Goal: Information Seeking & Learning: Understand process/instructions

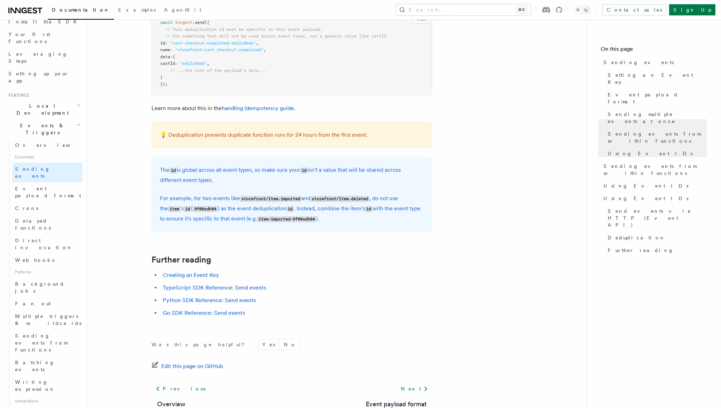
scroll to position [1867, 0]
click at [210, 278] on link "Creating an Event Key" at bounding box center [191, 274] width 56 height 7
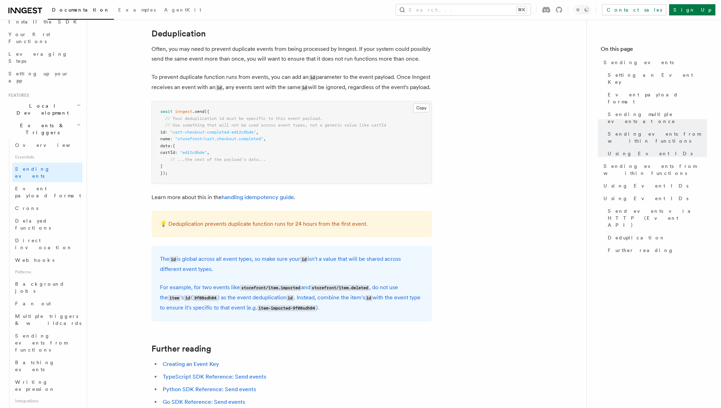
scroll to position [1760, 0]
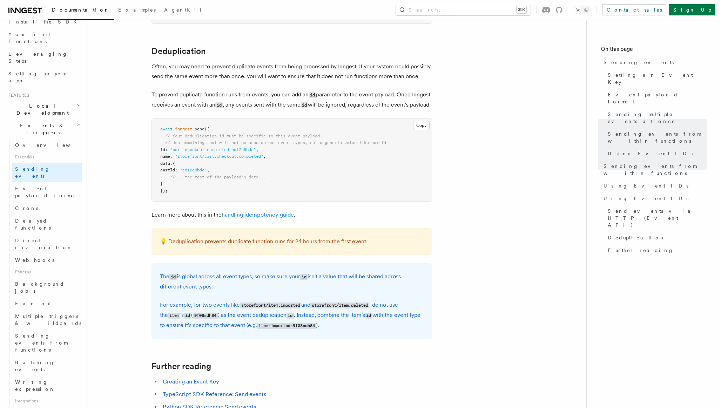
click at [267, 218] on link "handling idempotency guide" at bounding box center [258, 214] width 72 height 7
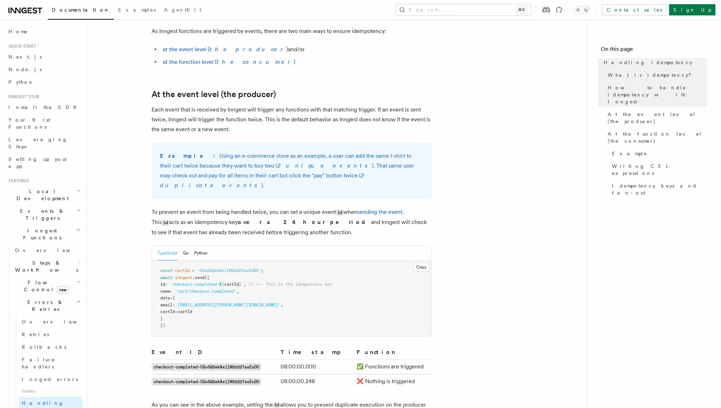
scroll to position [292, 0]
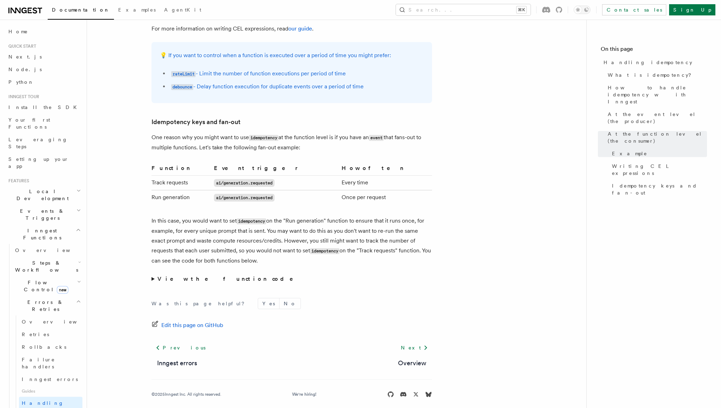
scroll to position [1290, 0]
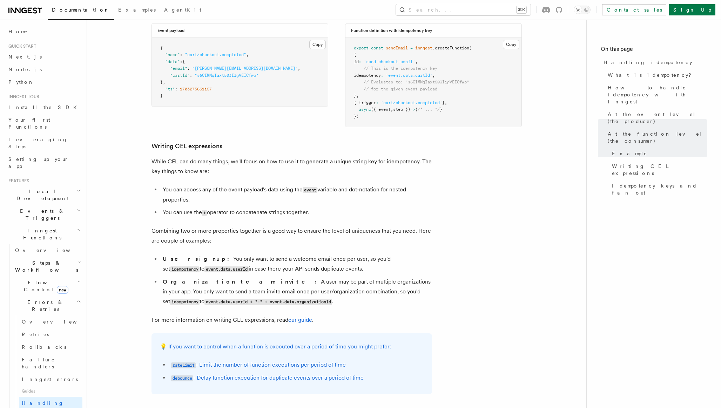
click at [62, 224] on h2 "Inngest Functions" at bounding box center [44, 234] width 77 height 20
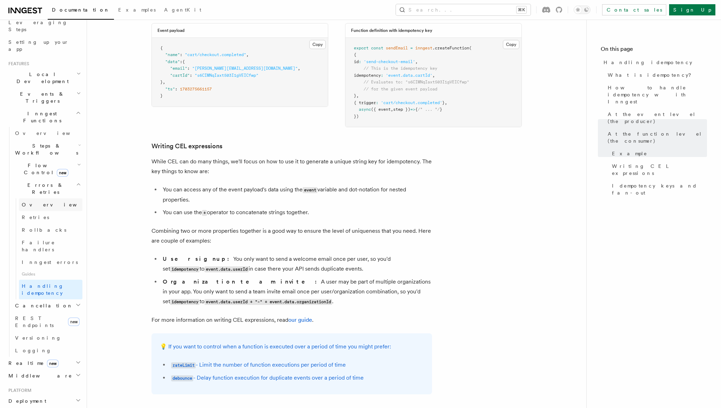
scroll to position [125, 0]
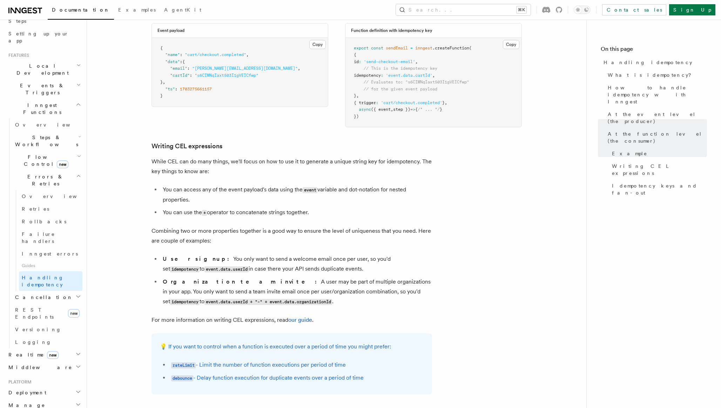
click at [78, 154] on icon "button" at bounding box center [79, 157] width 4 height 6
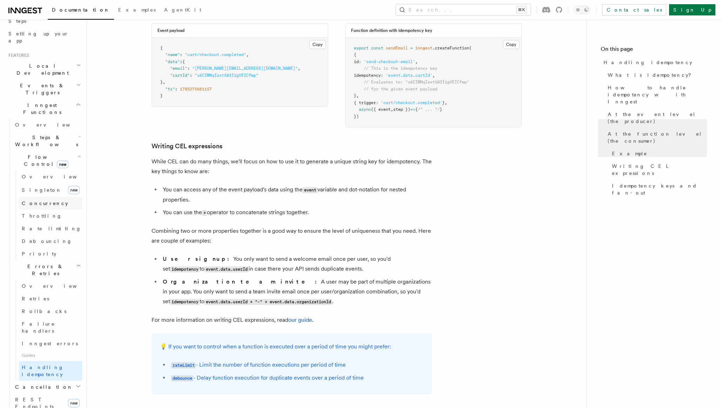
click at [49, 200] on span "Concurrency" at bounding box center [45, 203] width 46 height 6
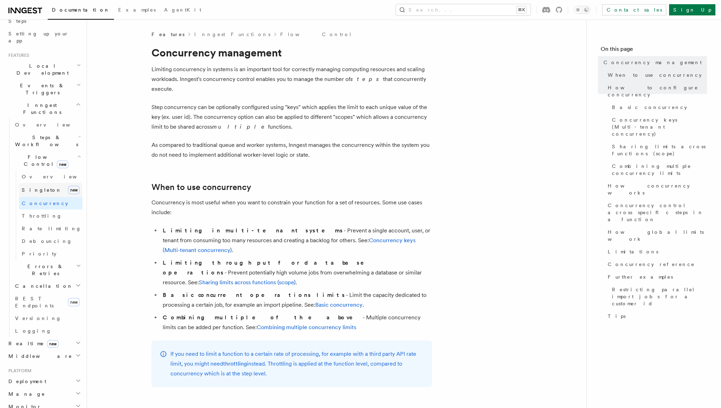
click at [40, 187] on span "Singleton" at bounding box center [42, 190] width 40 height 6
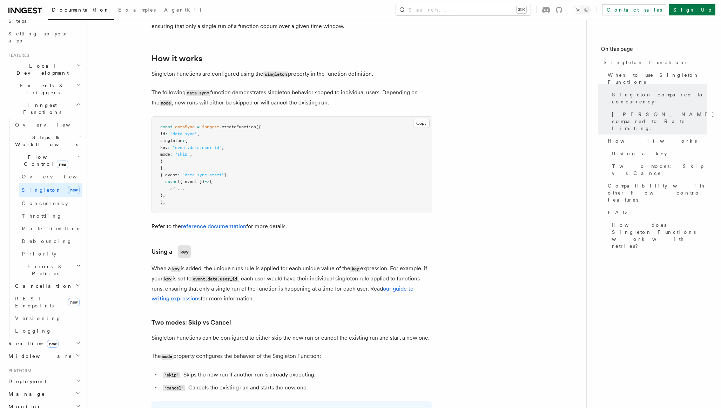
scroll to position [491, 0]
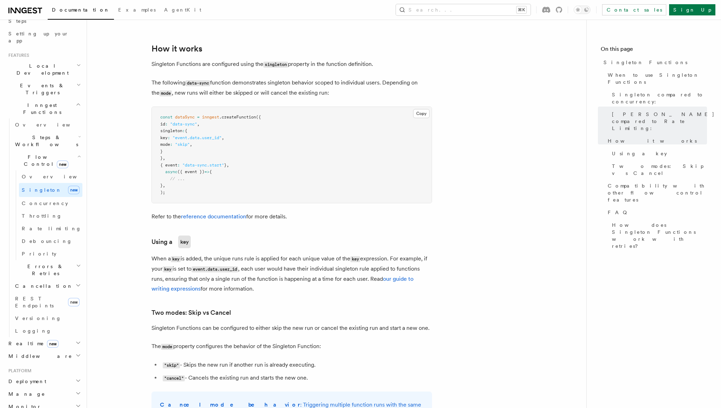
drag, startPoint x: 229, startPoint y: 132, endPoint x: 176, endPoint y: 131, distance: 52.9
click at [176, 131] on pre "const dataSync = inngest .createFunction ({ id : "data-sync" , [PERSON_NAME] : …" at bounding box center [292, 155] width 280 height 96
copy code "key : "event.data.user_id" , mode : "skip" ,"
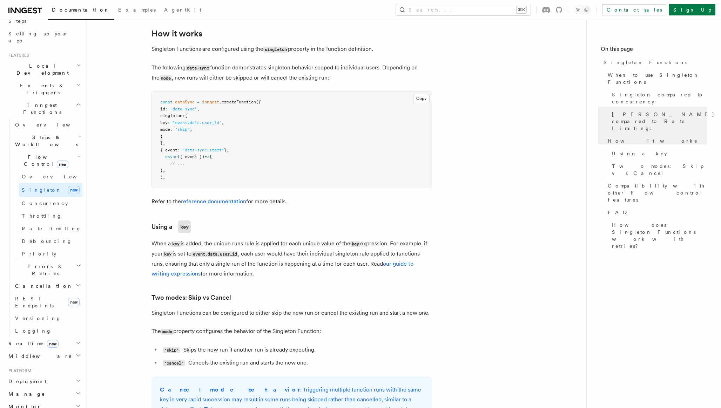
scroll to position [507, 0]
click at [392, 271] on article "Features Inngest Functions Flow Control [PERSON_NAME] Functions TypeScript v3.3…" at bounding box center [336, 289] width 477 height 1531
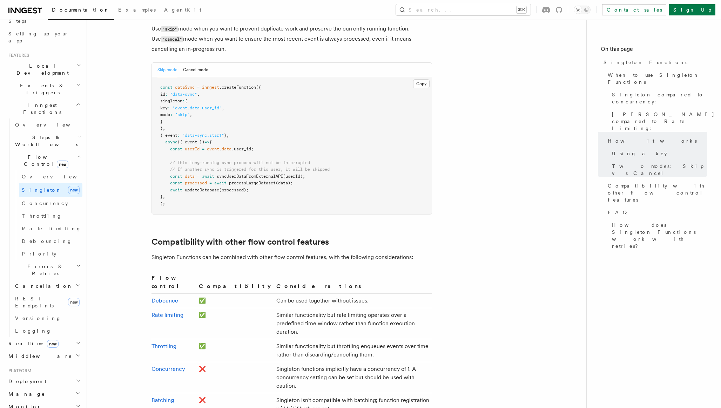
scroll to position [945, 0]
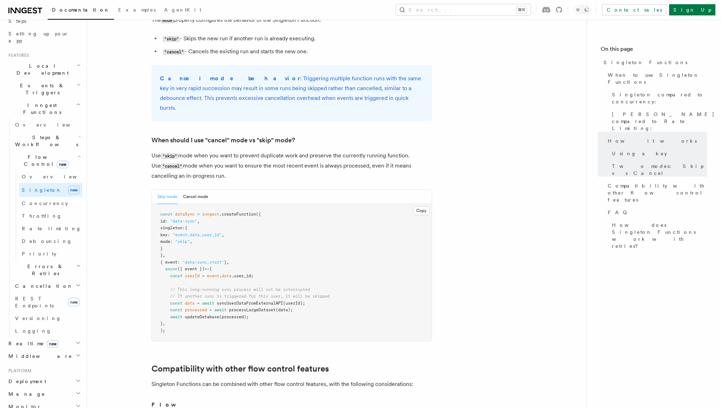
scroll to position [777, 0]
